Goal: Subscribe to service/newsletter

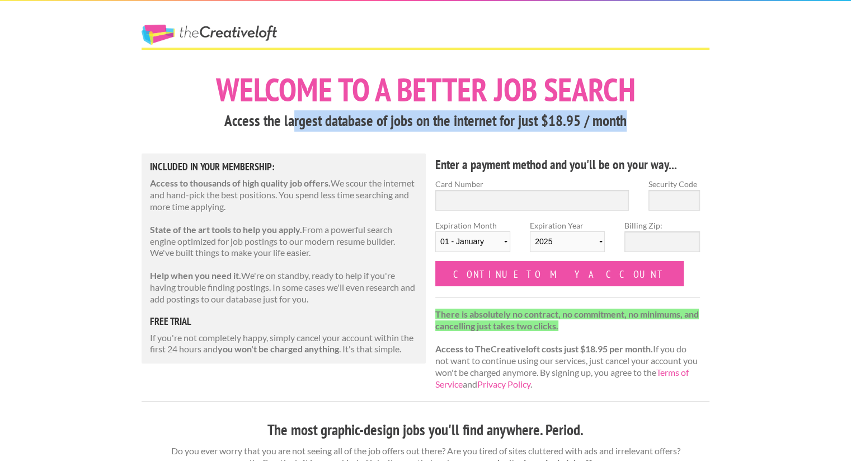
drag, startPoint x: 293, startPoint y: 116, endPoint x: 637, endPoint y: 121, distance: 343.6
click at [637, 121] on h3 "Access the largest database of jobs on the internet for just $18.95 / month" at bounding box center [426, 120] width 568 height 21
